Goal: Task Accomplishment & Management: Use online tool/utility

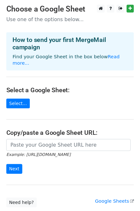
scroll to position [40, 0]
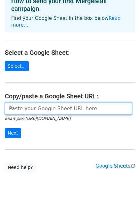
click at [25, 102] on input "url" at bounding box center [68, 108] width 127 height 12
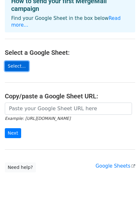
click at [15, 61] on link "Select..." at bounding box center [17, 66] width 24 height 10
click at [13, 61] on link "Select..." at bounding box center [17, 66] width 24 height 10
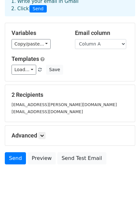
scroll to position [39, 0]
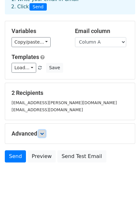
click at [44, 133] on icon at bounding box center [42, 133] width 4 height 4
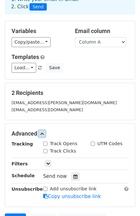
click at [44, 133] on icon at bounding box center [42, 133] width 4 height 4
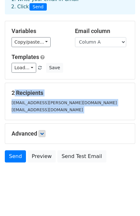
drag, startPoint x: 78, startPoint y: 78, endPoint x: -89, endPoint y: 127, distance: 173.6
click at [0, 127] on html "New Campaign Daily emails left: 50 Google Sheet: [PERSON_NAME] di lavoro senza …" at bounding box center [70, 89] width 140 height 256
click at [17, 154] on link "Send" at bounding box center [15, 156] width 21 height 12
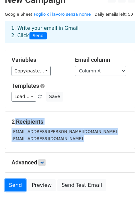
scroll to position [13, 0]
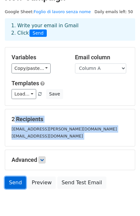
click at [14, 183] on link "Send" at bounding box center [15, 182] width 21 height 12
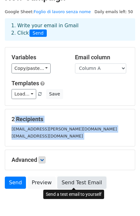
click at [66, 180] on link "Send Test Email" at bounding box center [81, 182] width 49 height 12
click at [74, 183] on link "Send Test Email" at bounding box center [81, 182] width 49 height 12
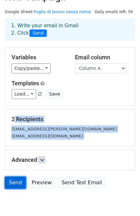
click at [16, 182] on link "Send" at bounding box center [15, 182] width 21 height 12
